Goal: Check status: Check status

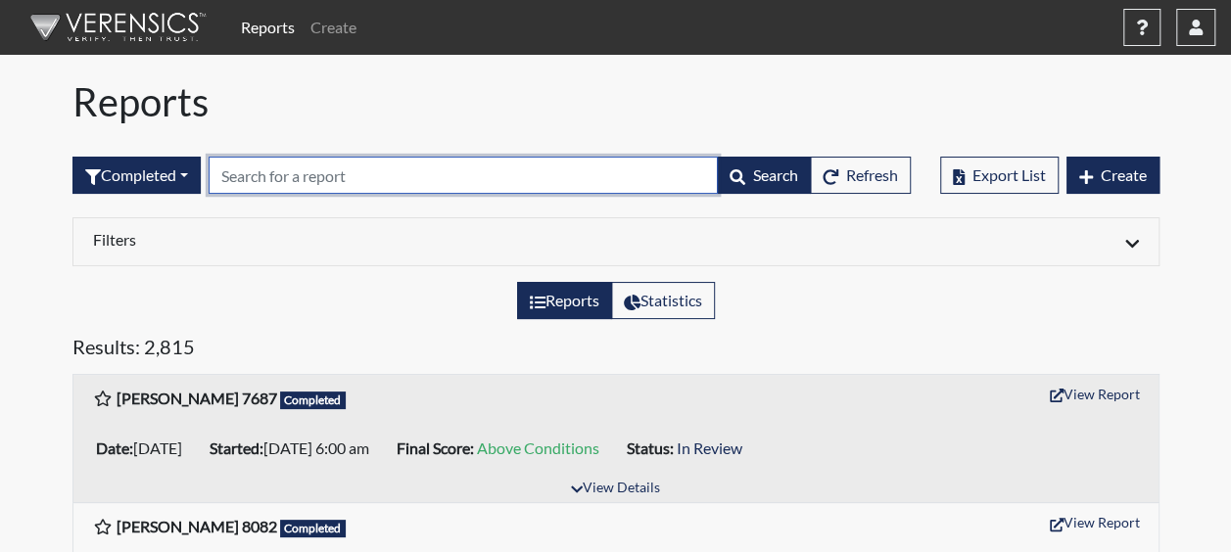
click at [282, 177] on input "text" at bounding box center [463, 175] width 509 height 37
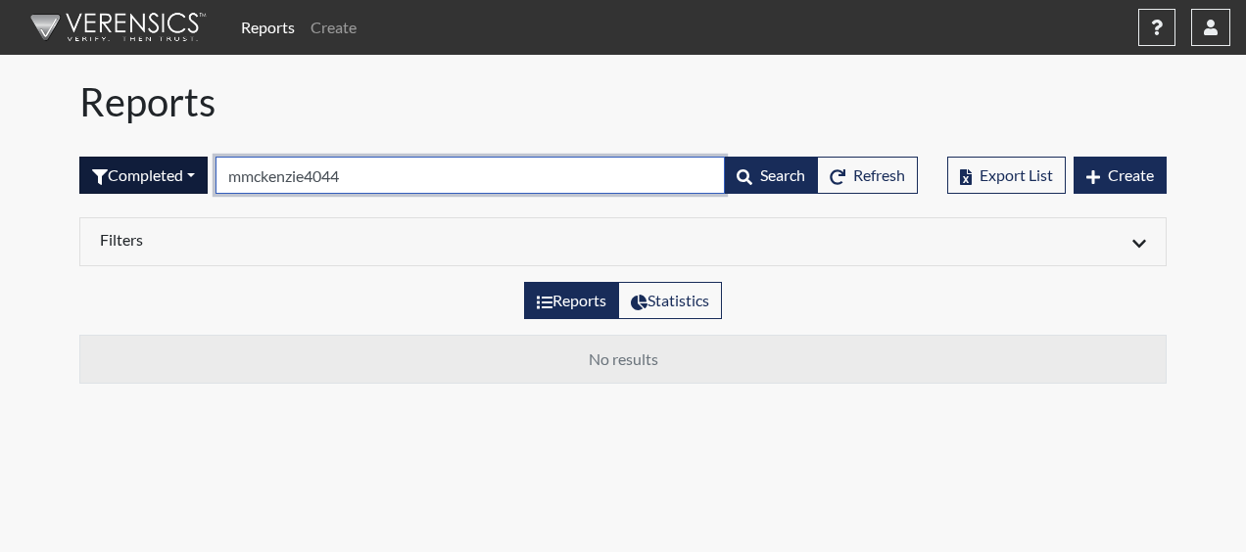
type input "mmckenzie4044"
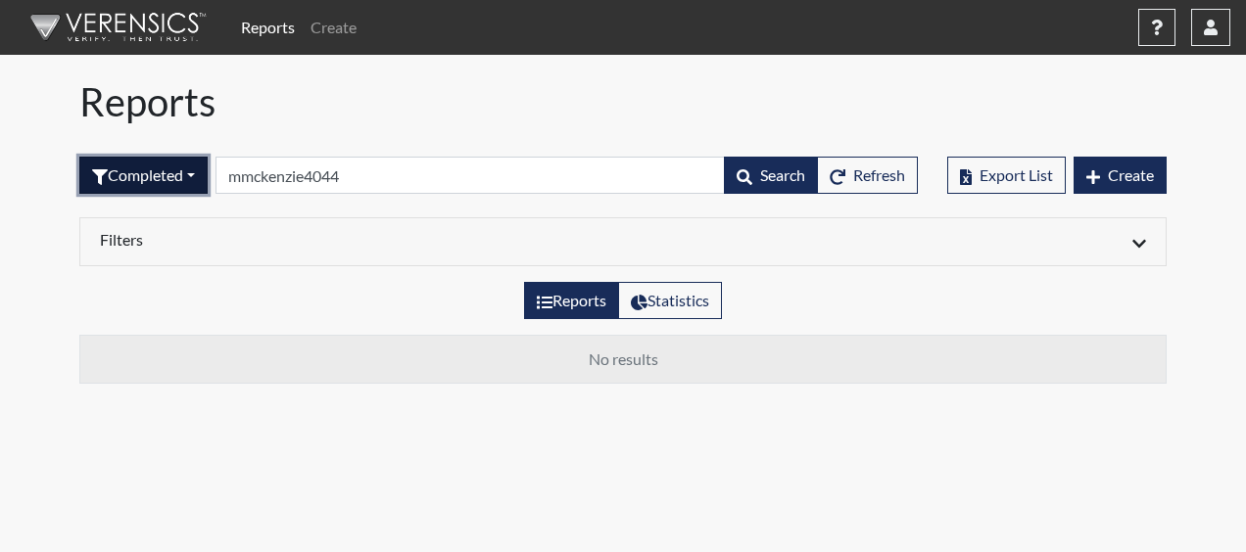
click at [192, 168] on button "Completed" at bounding box center [143, 175] width 128 height 37
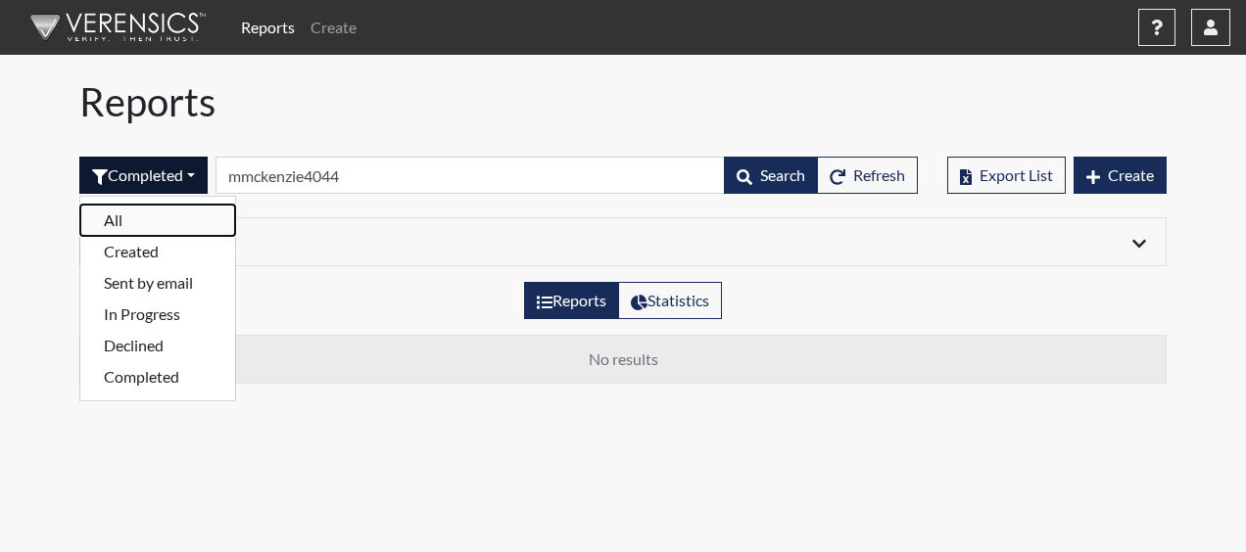
click at [125, 219] on button "All" at bounding box center [157, 220] width 155 height 31
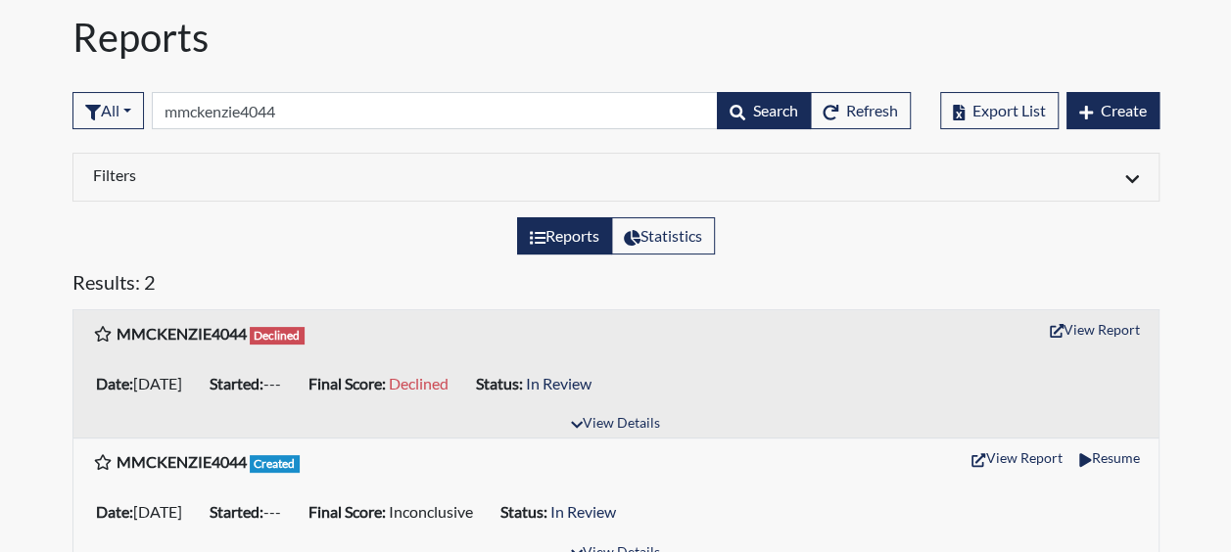
scroll to position [91, 0]
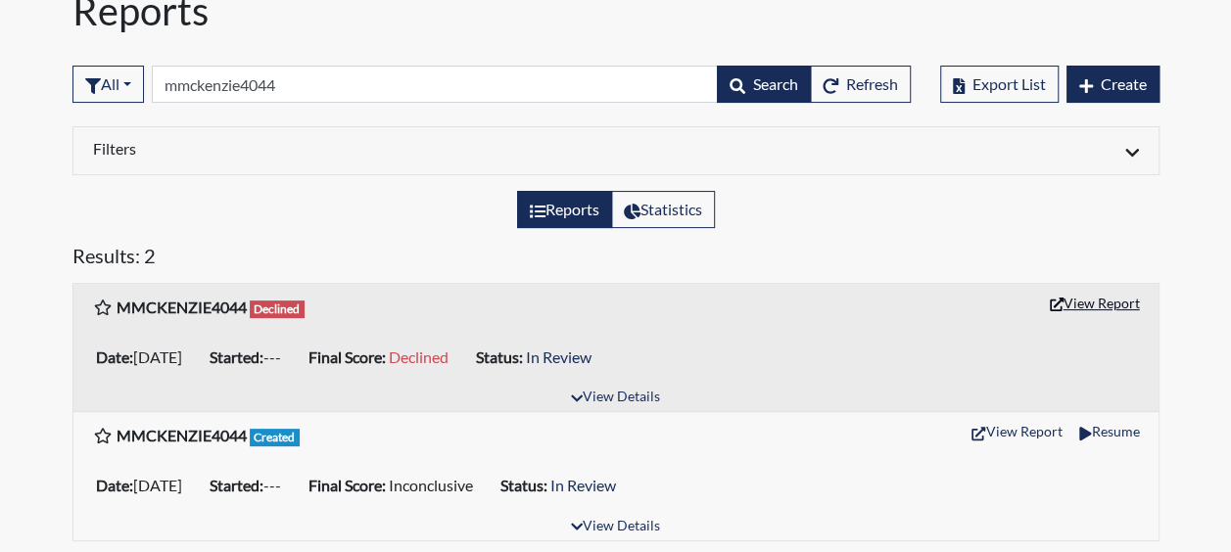
click at [1099, 297] on button "View Report" at bounding box center [1095, 303] width 108 height 30
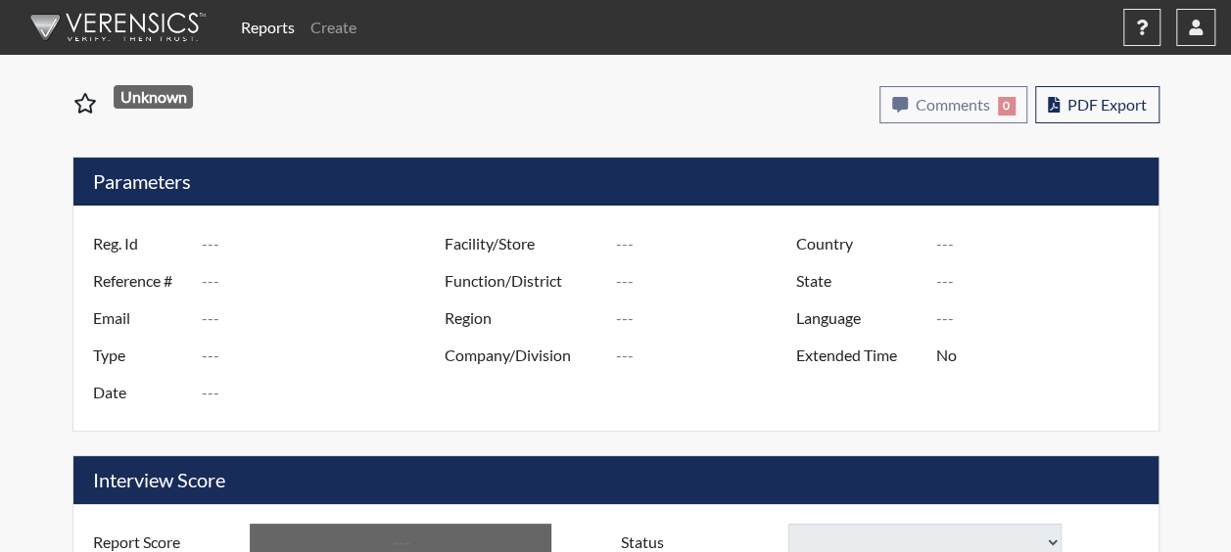
type input "MMCKENZIE4044"
type input "51379"
type input "[EMAIL_ADDRESS][DOMAIN_NAME]"
type input "Corrections Pre-Employment"
type input "[DATE]"
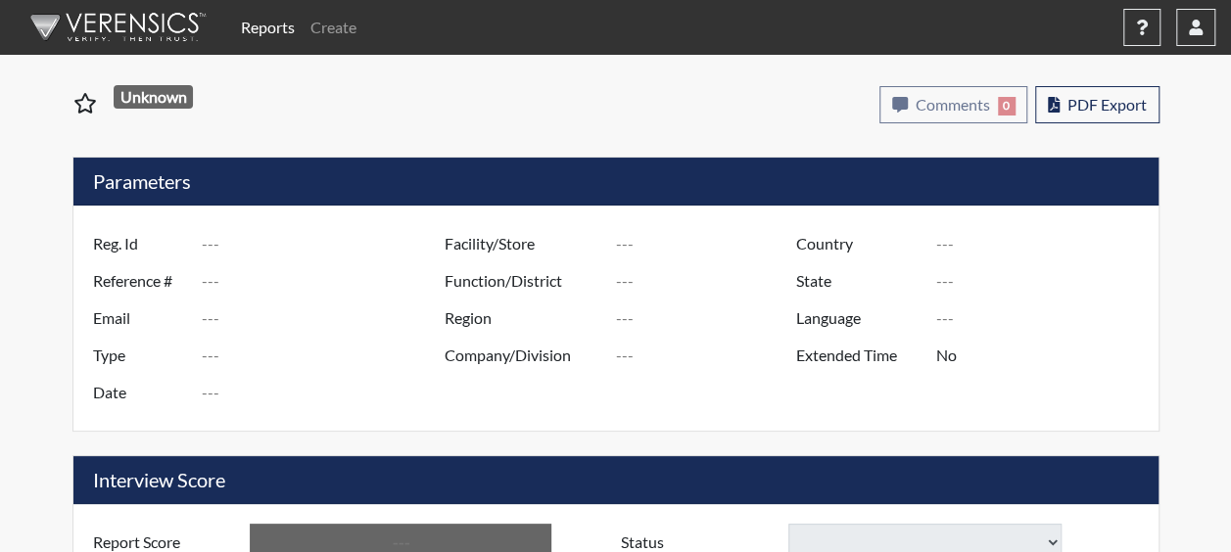
type input "[PERSON_NAME]"
type input "[GEOGRAPHIC_DATA]"
type input "[US_STATE]"
type input "English"
type input "Yes"
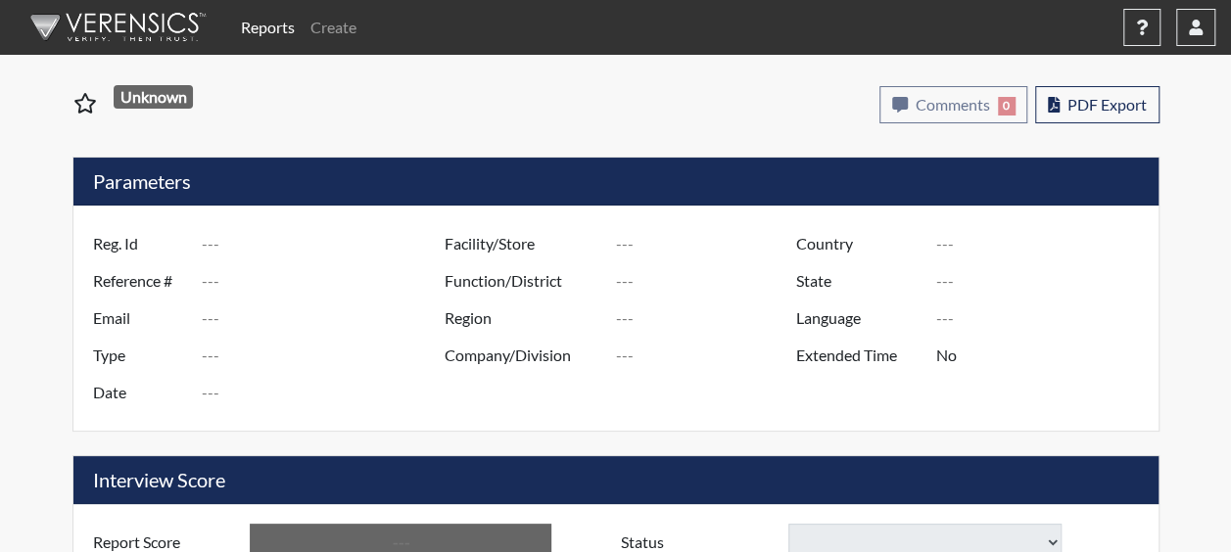
type input "Declined"
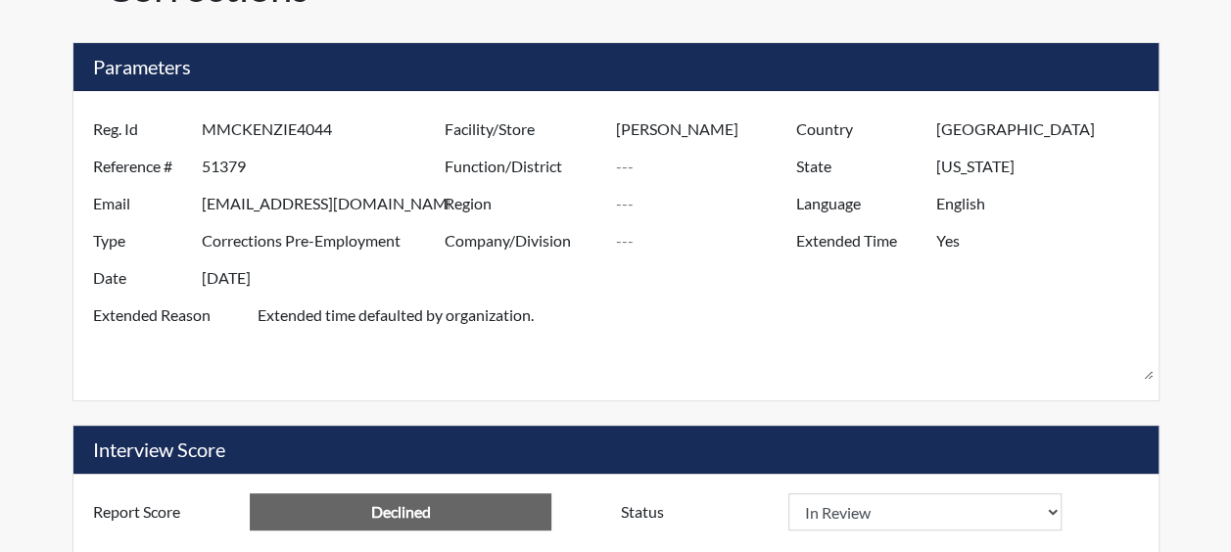
scroll to position [263, 0]
